Goal: Find specific page/section: Find specific page/section

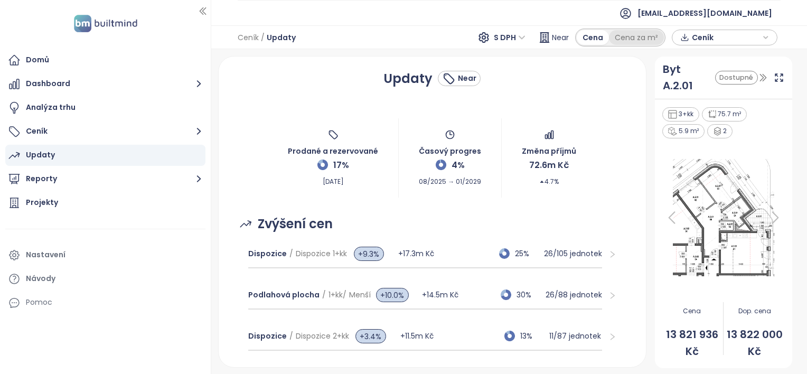
click at [630, 36] on div "Cena za m²" at bounding box center [636, 37] width 55 height 15
click at [597, 35] on div "Cena" at bounding box center [593, 37] width 32 height 15
click at [638, 40] on div "Cena za m²" at bounding box center [636, 37] width 55 height 15
click at [65, 180] on button "Reporty" at bounding box center [105, 178] width 200 height 21
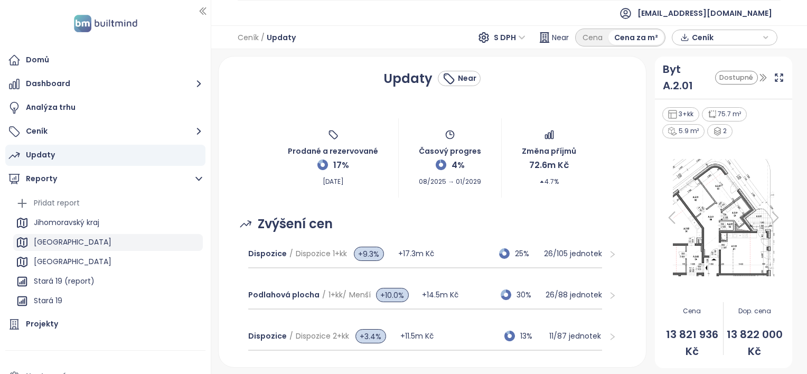
click at [37, 241] on div "[GEOGRAPHIC_DATA]" at bounding box center [73, 241] width 78 height 13
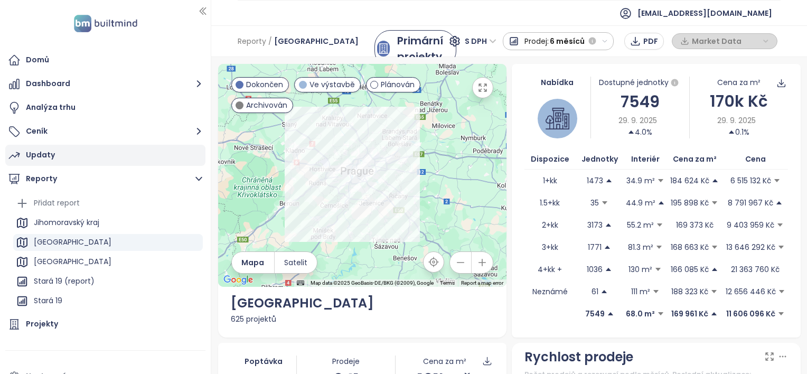
click at [45, 156] on div "Updaty" at bounding box center [40, 154] width 29 height 13
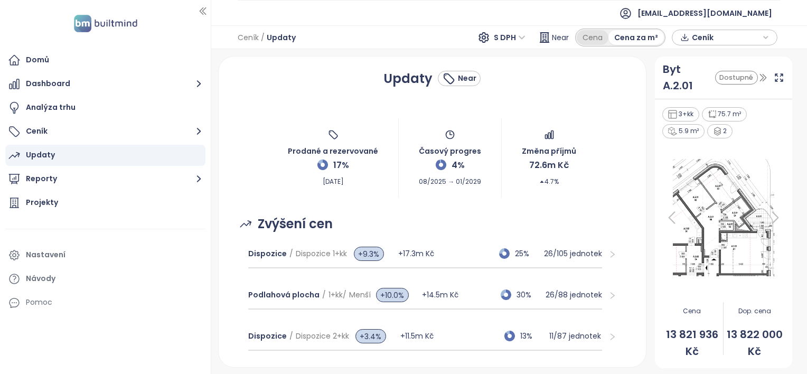
click at [591, 37] on div "Cena" at bounding box center [593, 37] width 32 height 15
click at [57, 177] on button "Reporty" at bounding box center [105, 178] width 200 height 21
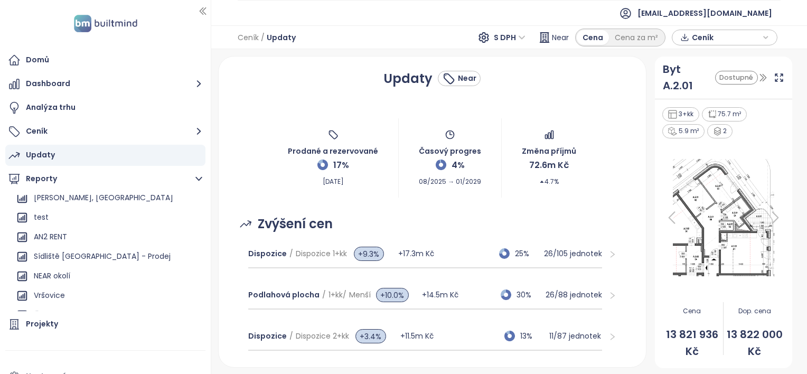
scroll to position [1223, 0]
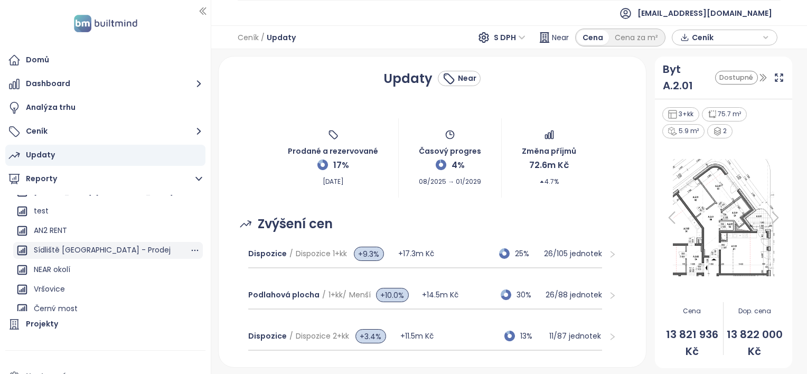
click at [52, 247] on div "Sídliště [GEOGRAPHIC_DATA] - Prodej" at bounding box center [102, 249] width 137 height 13
